Goal: Task Accomplishment & Management: Complete application form

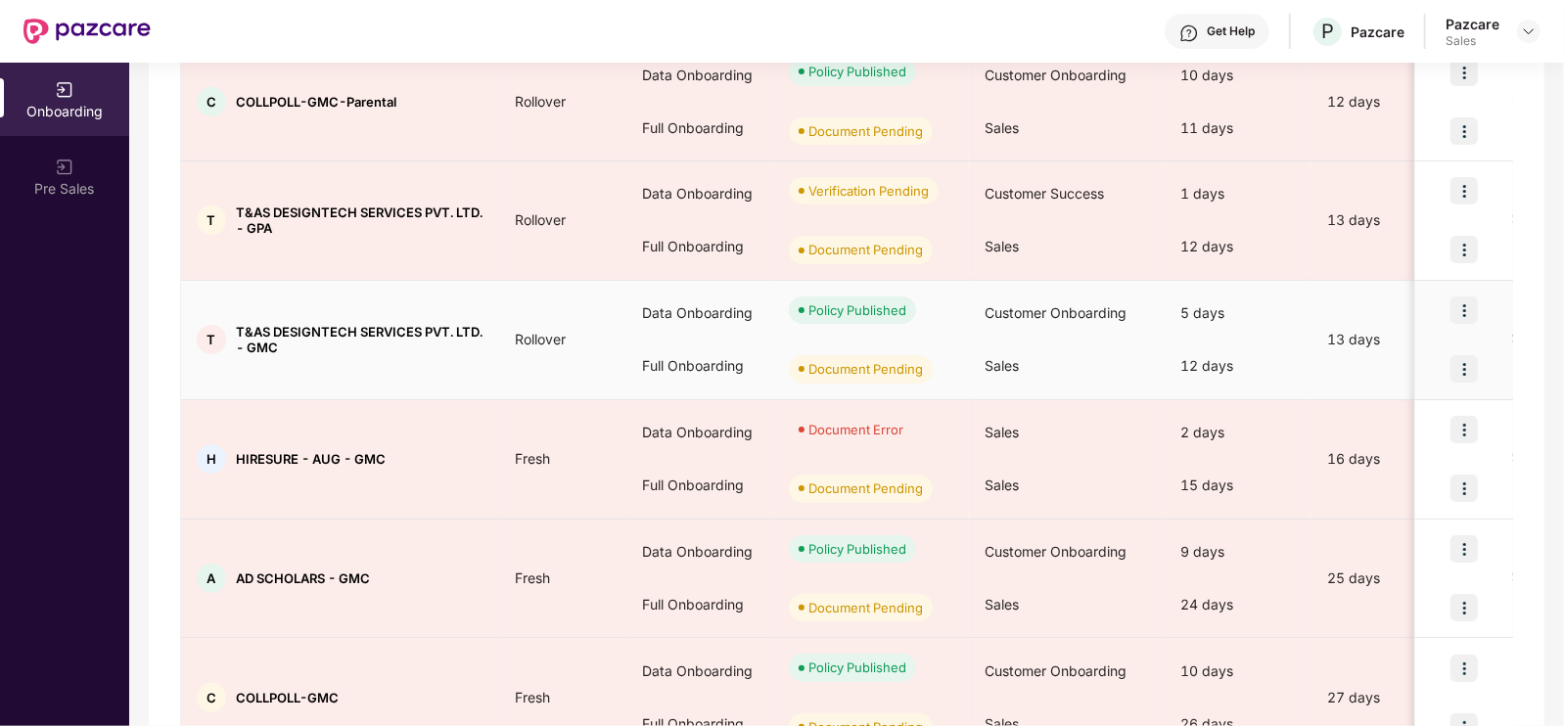
scroll to position [334, 0]
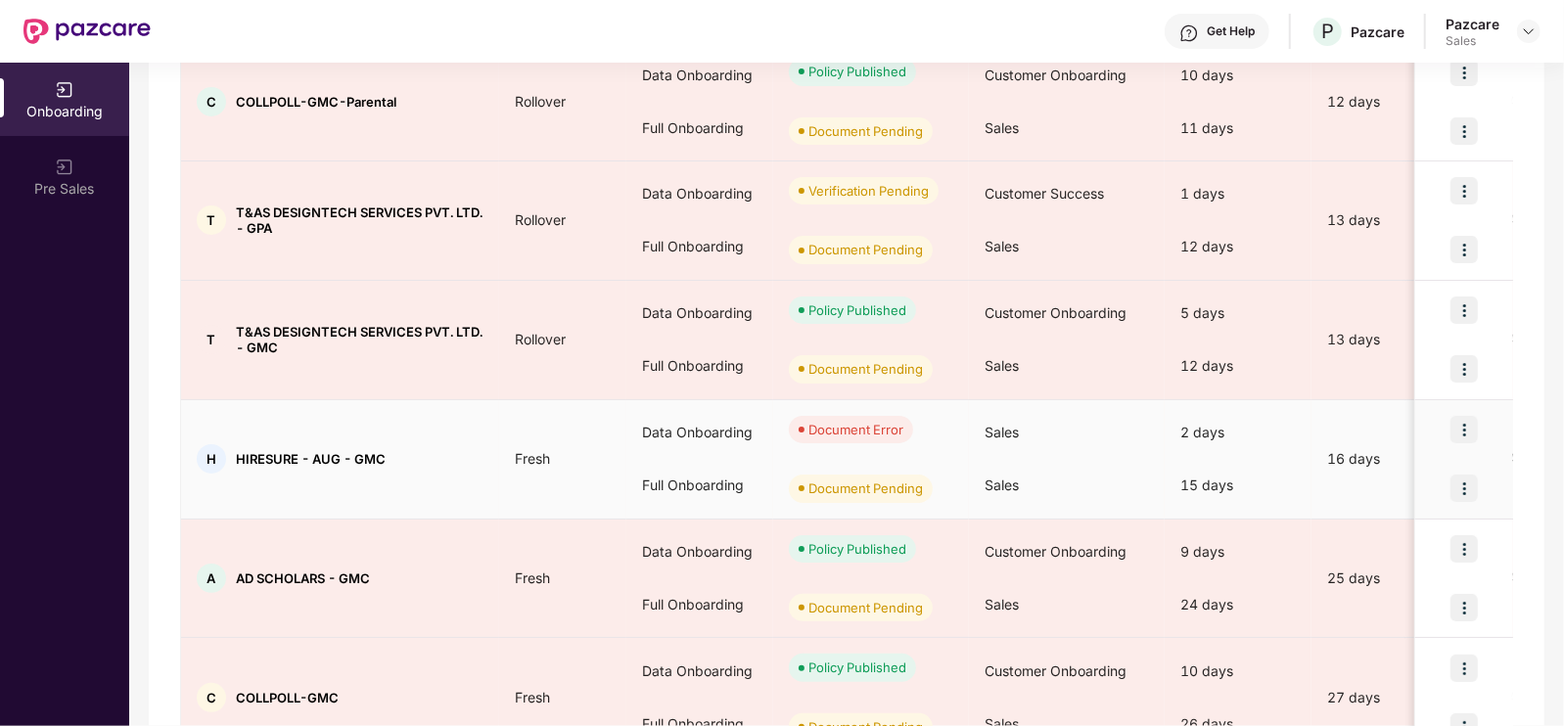
click at [1479, 418] on div at bounding box center [1464, 429] width 98 height 59
click at [1473, 438] on img at bounding box center [1463, 429] width 27 height 27
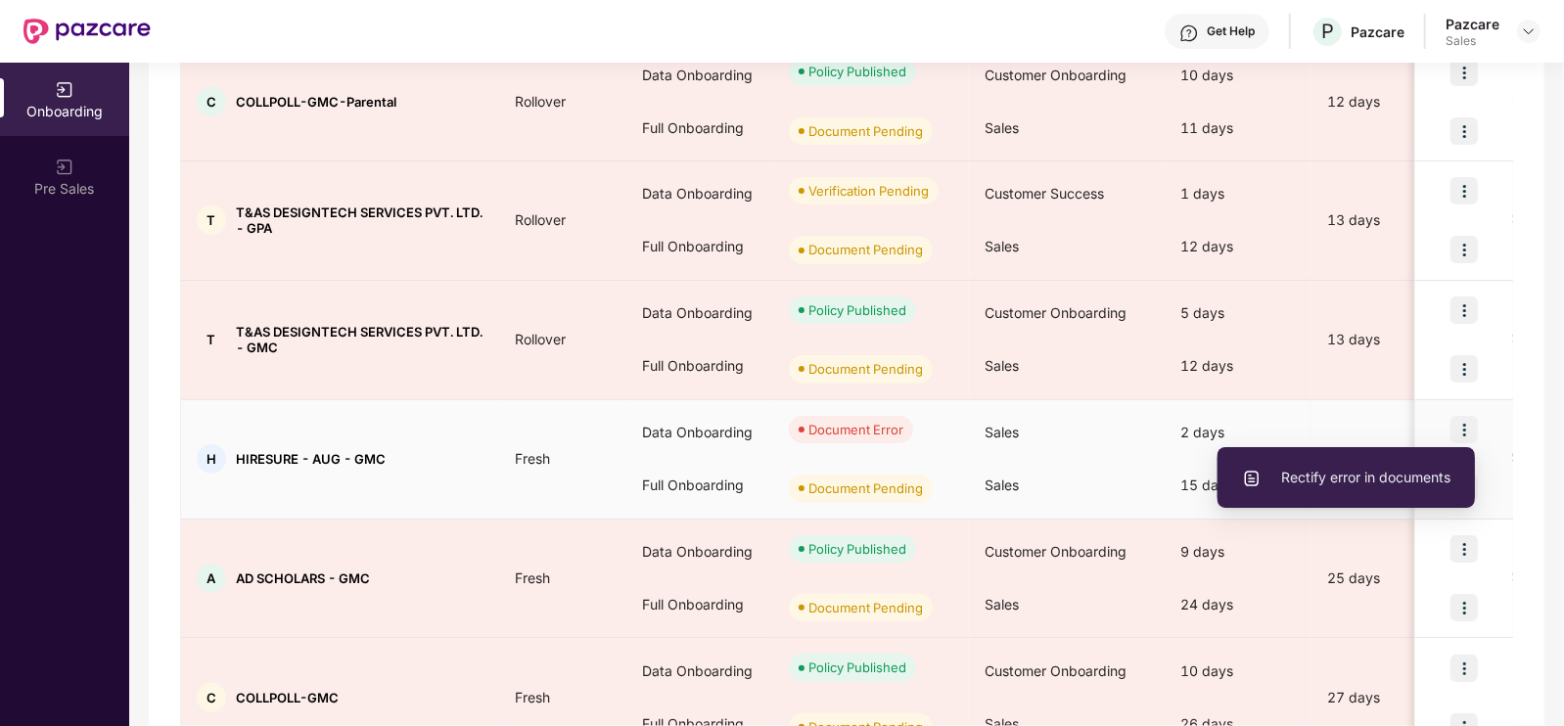
click at [1397, 489] on li "Rectify error in documents" at bounding box center [1345, 477] width 257 height 41
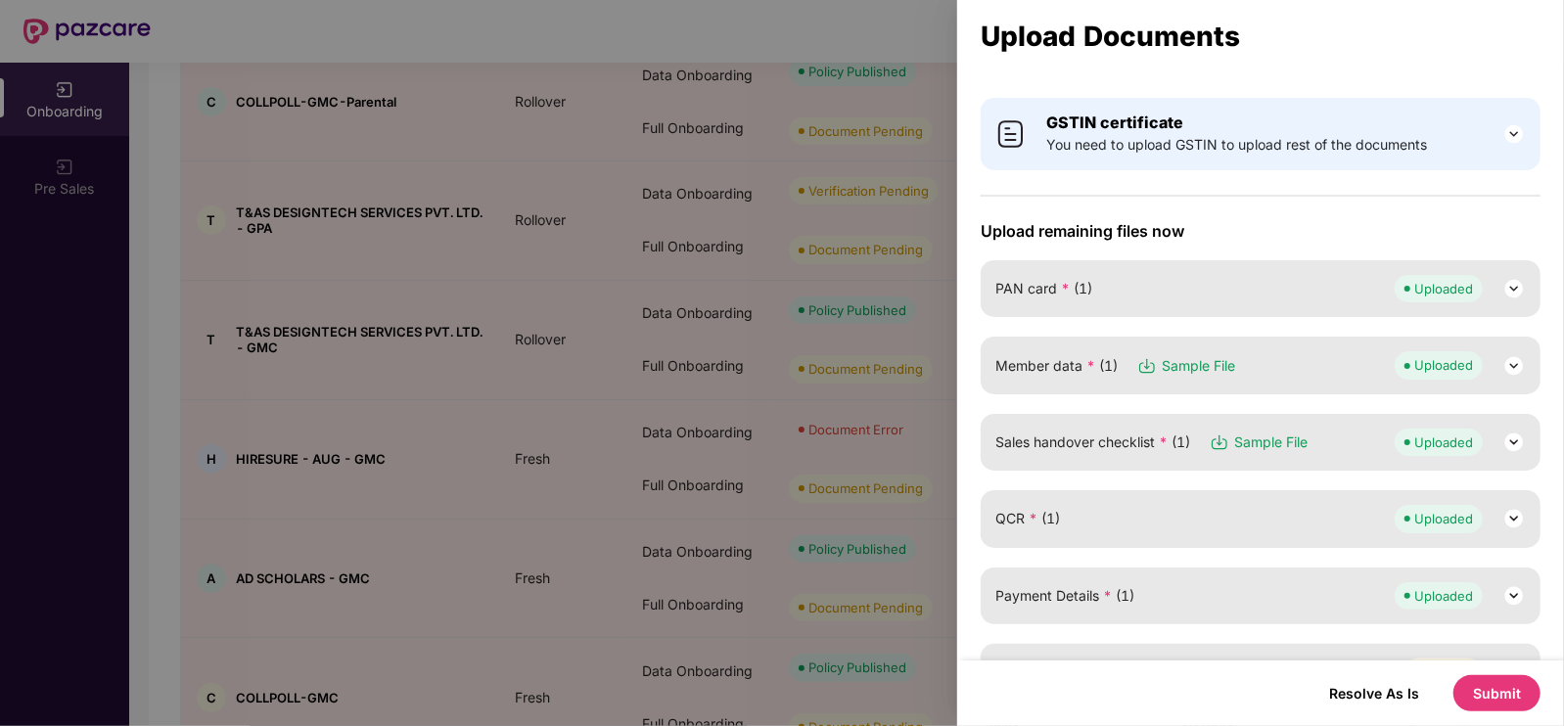
scroll to position [181, 0]
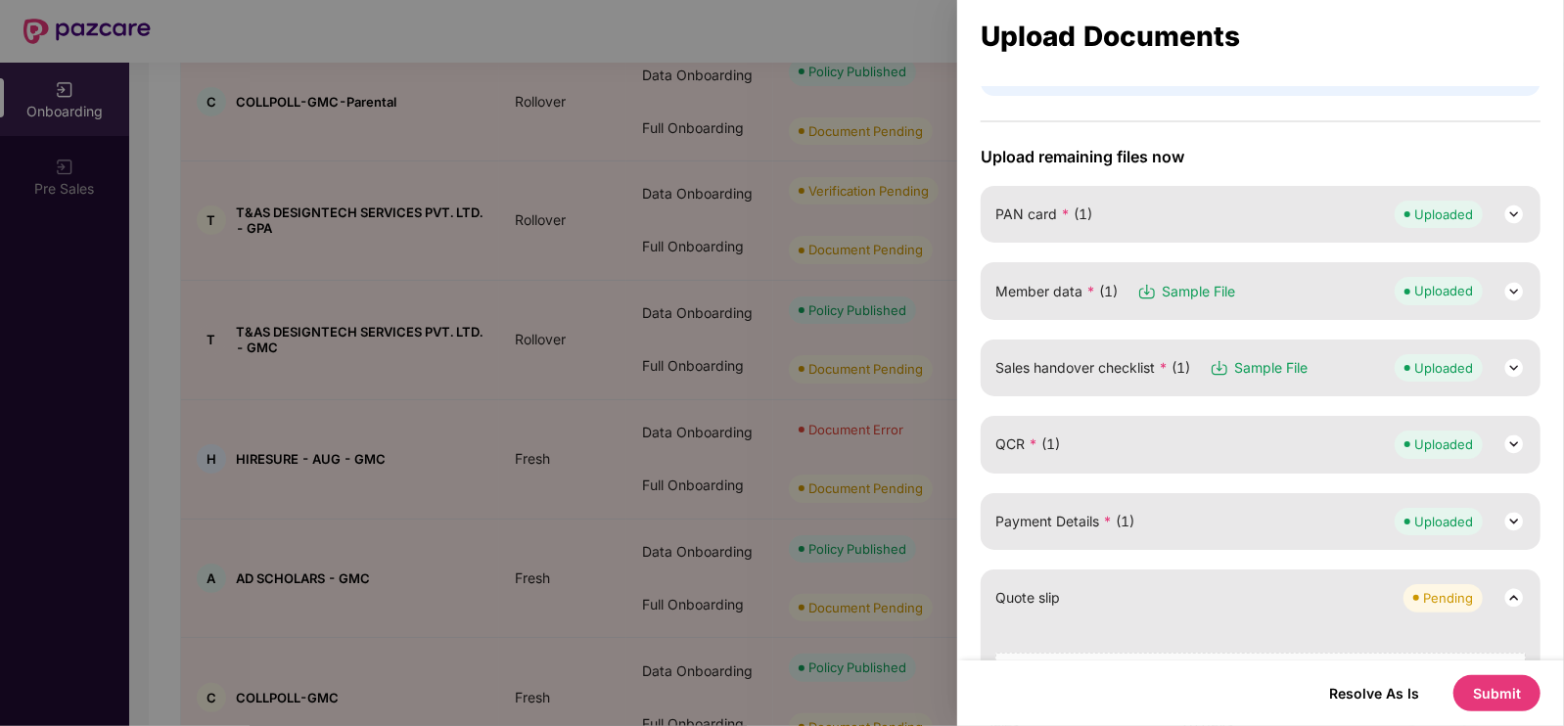
click at [1294, 309] on div "Member data * (1) Sample File Uploaded" at bounding box center [1261, 290] width 560 height 57
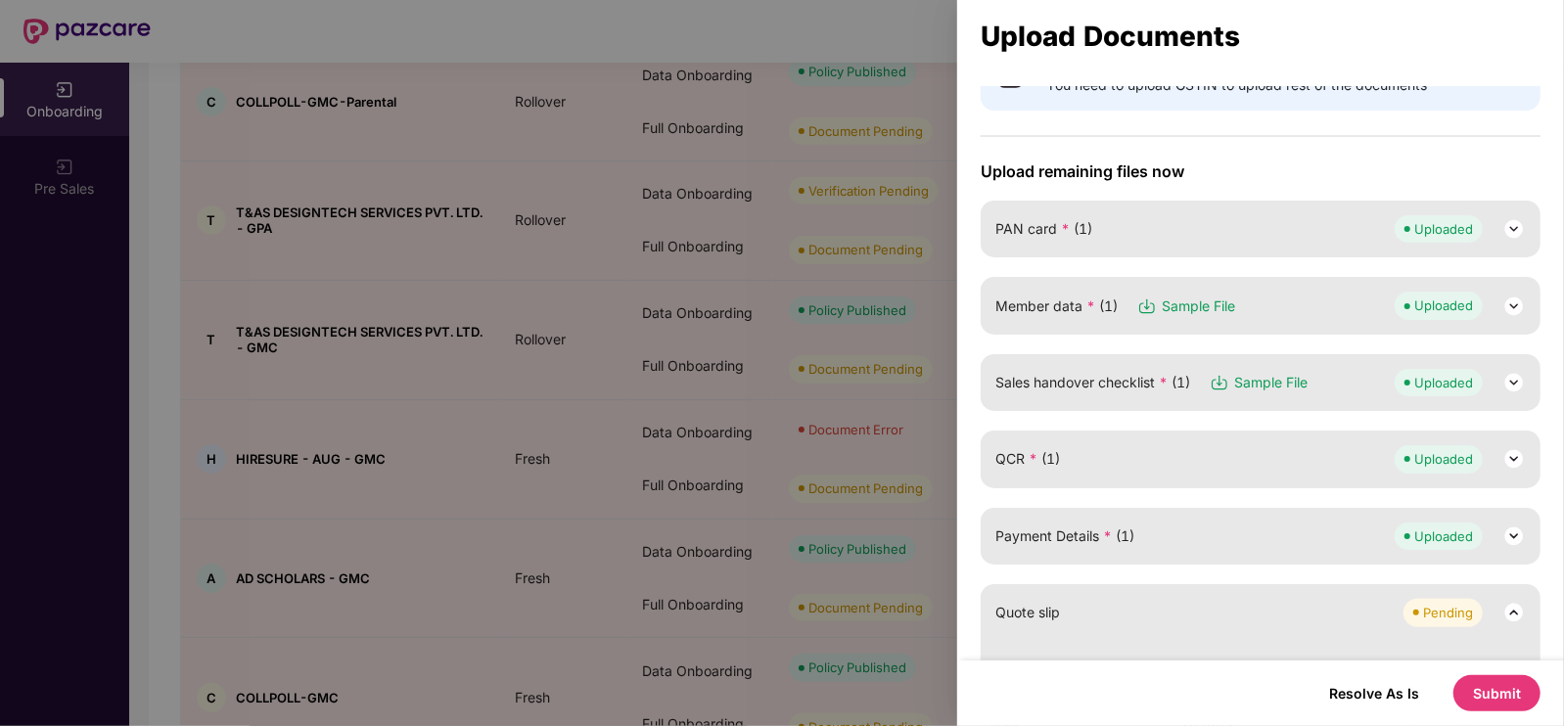
scroll to position [167, 0]
click at [1527, 301] on div "Member data * (1) Sample File Uploaded" at bounding box center [1261, 304] width 560 height 57
click at [1519, 301] on img at bounding box center [1513, 305] width 23 height 23
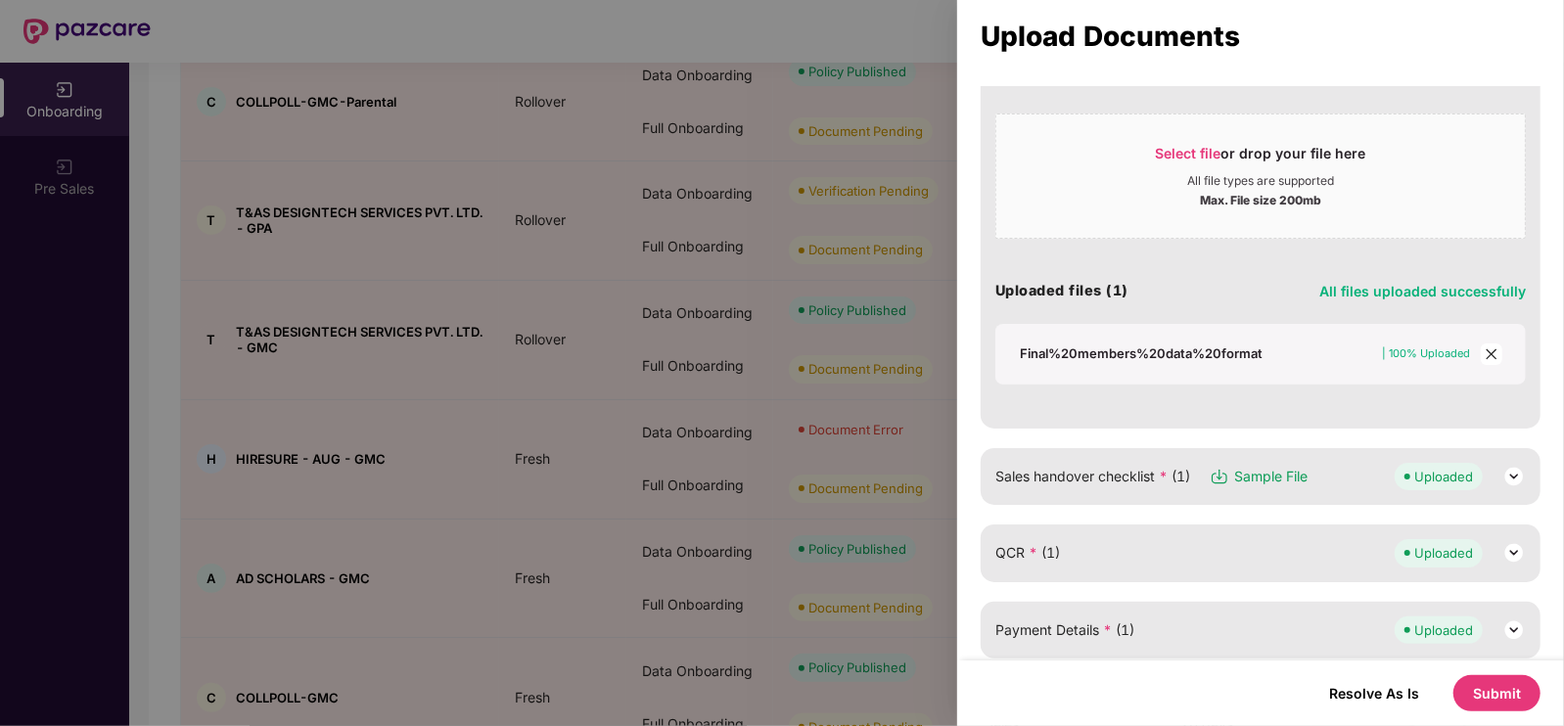
scroll to position [415, 0]
click at [1492, 347] on icon "close" at bounding box center [1490, 351] width 11 height 11
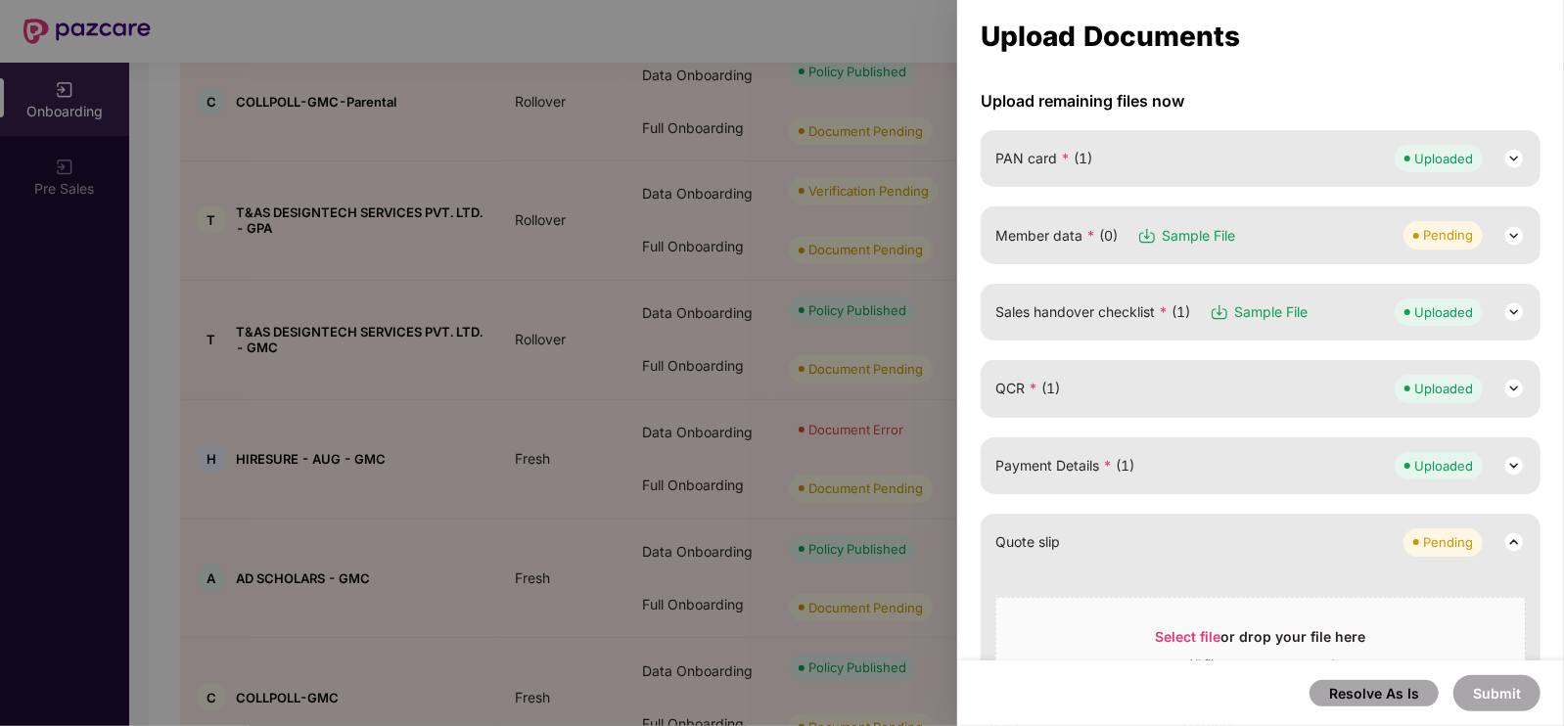
scroll to position [236, 0]
click at [1510, 245] on img at bounding box center [1513, 236] width 23 height 23
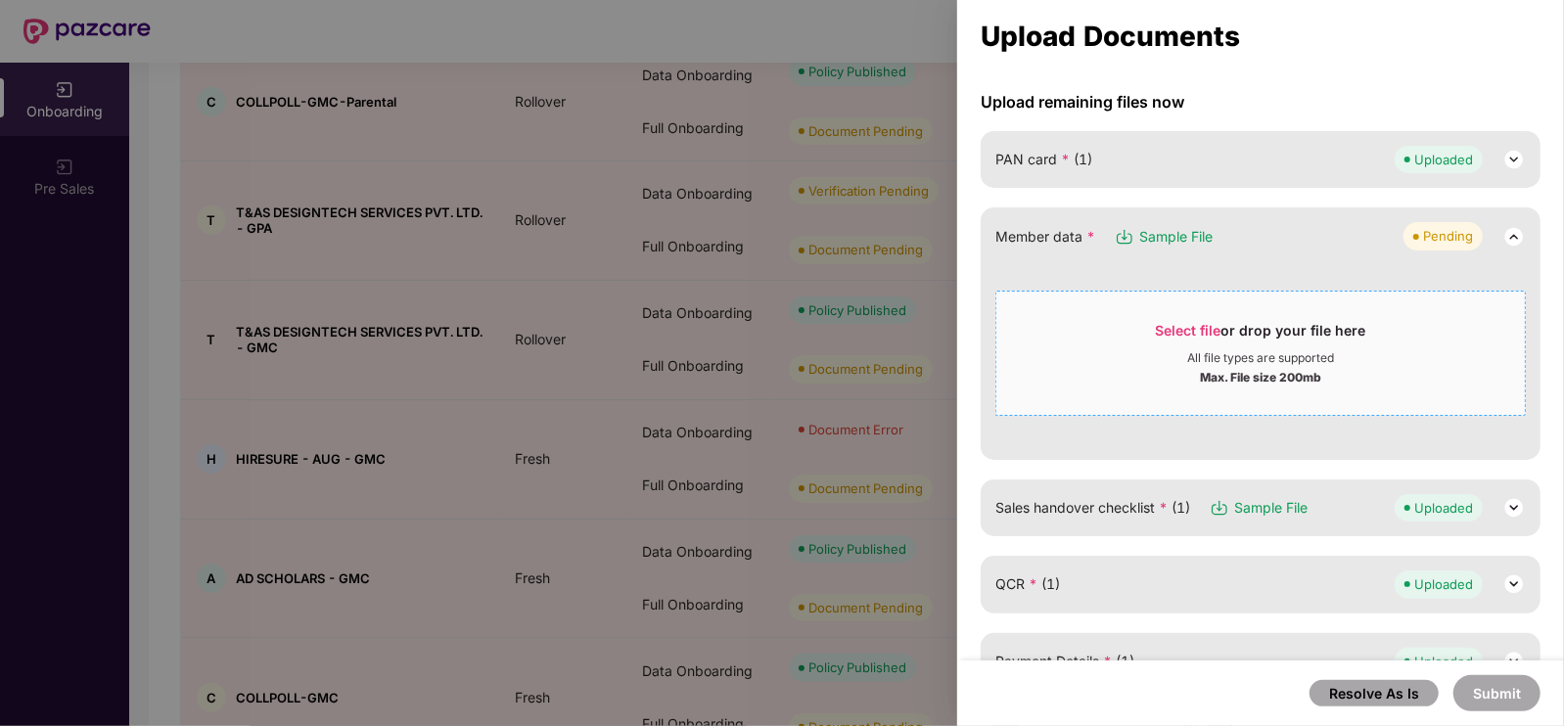
click at [1199, 321] on div "Select file or drop your file here" at bounding box center [1261, 335] width 210 height 29
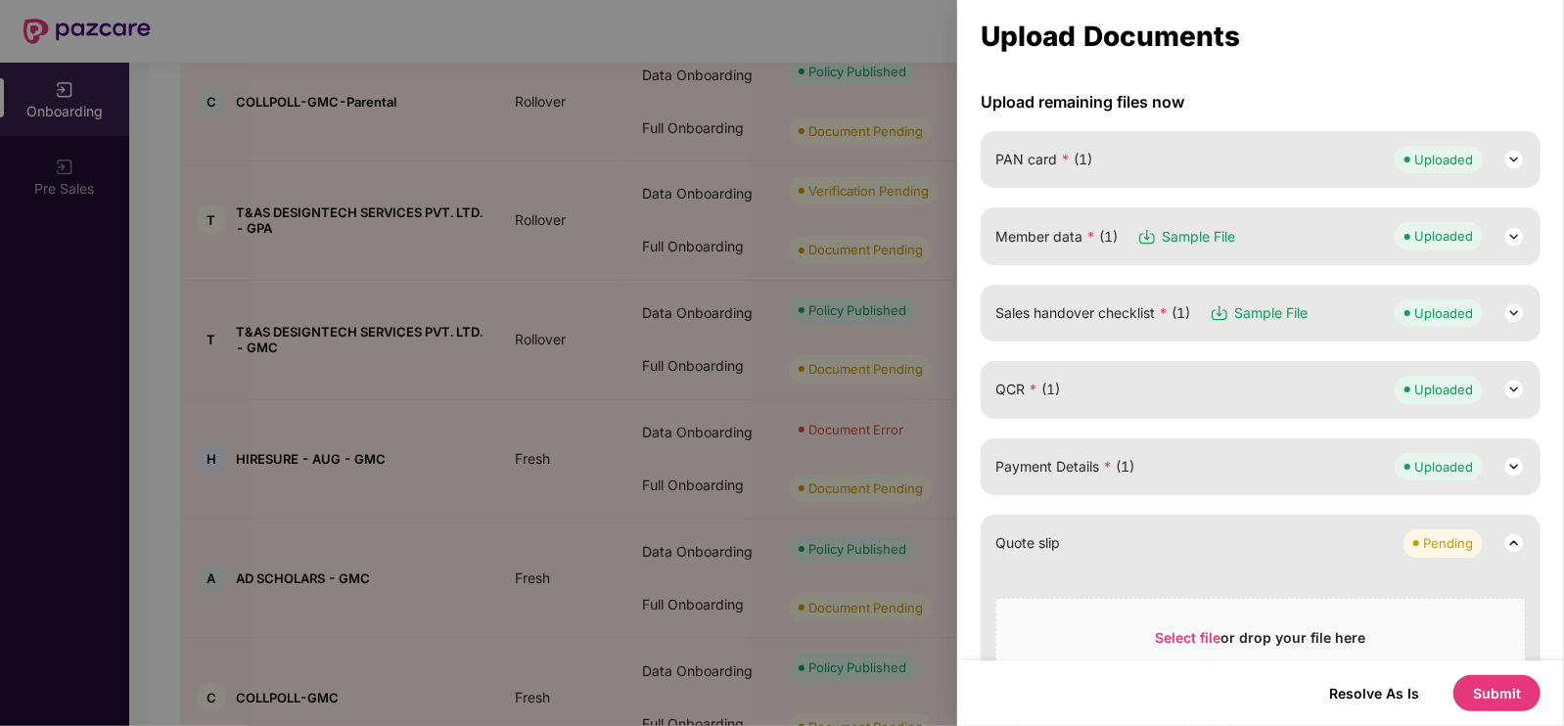
click at [1488, 687] on button "Submit" at bounding box center [1496, 693] width 87 height 36
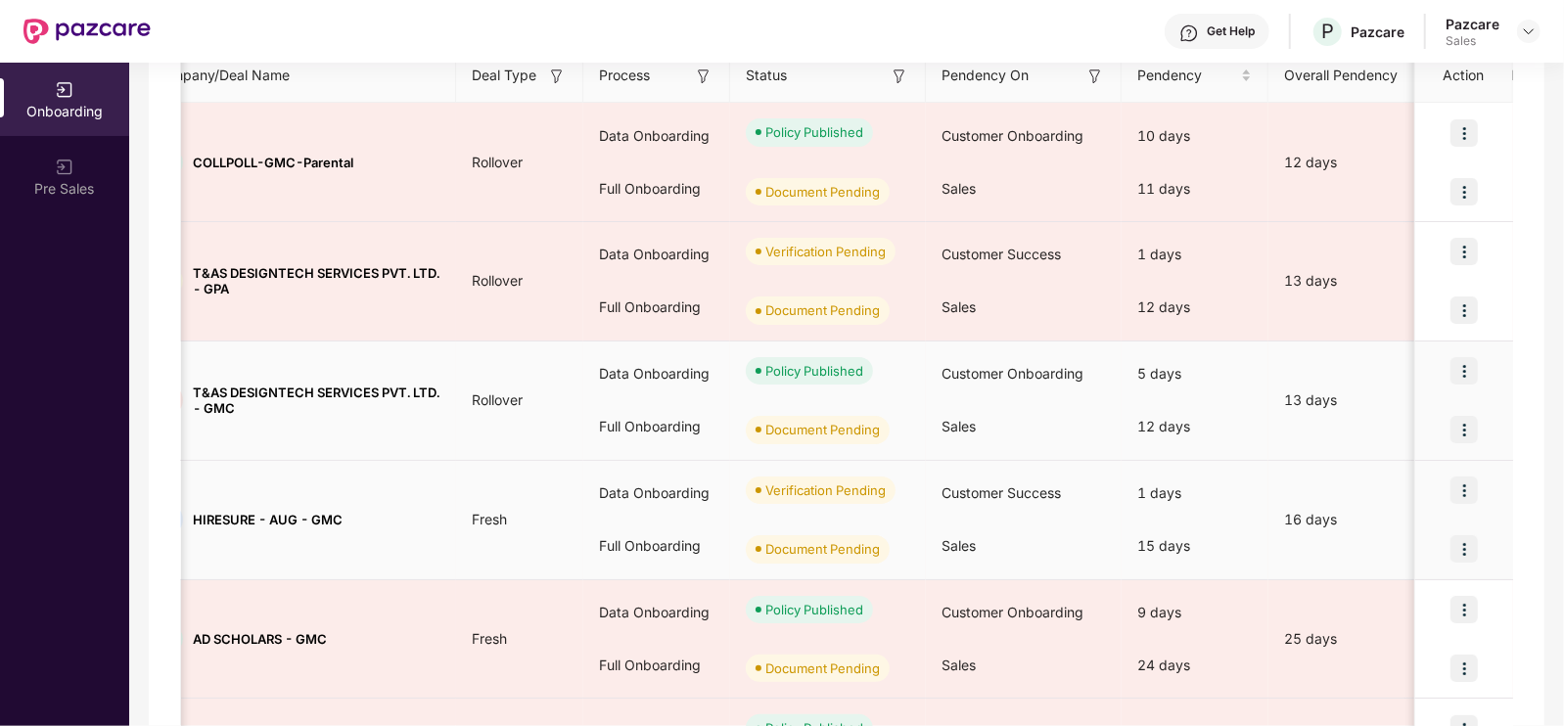
scroll to position [0, 0]
